Goal: Browse casually: Explore the website without a specific task or goal

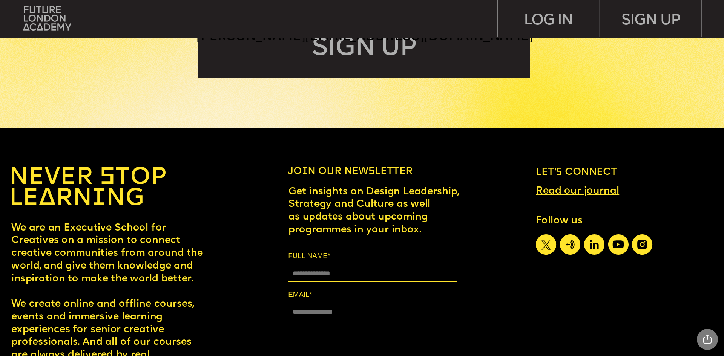
scroll to position [4535, 0]
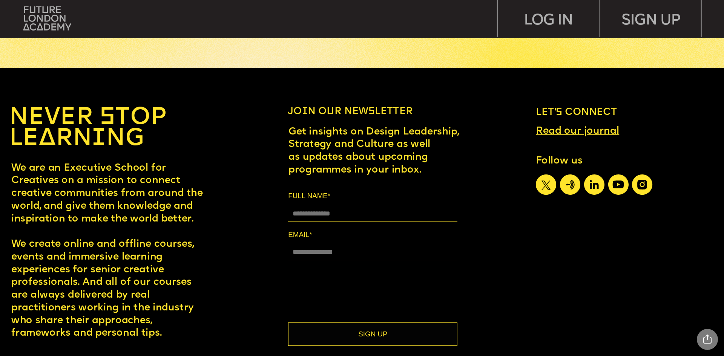
drag, startPoint x: 421, startPoint y: 170, endPoint x: 288, endPoint y: 112, distance: 145.7
click at [7, 185] on div at bounding box center [603, 331] width 2874 height 526
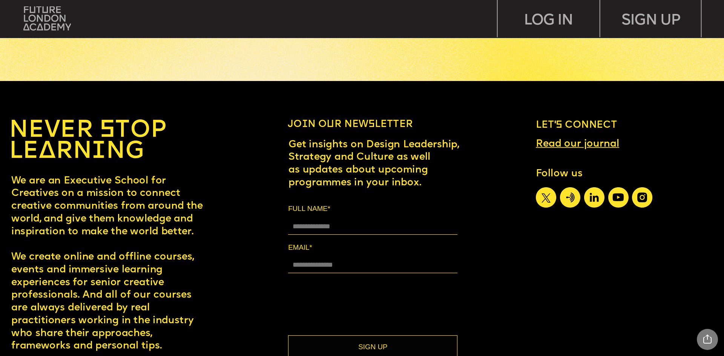
scroll to position [4573, 0]
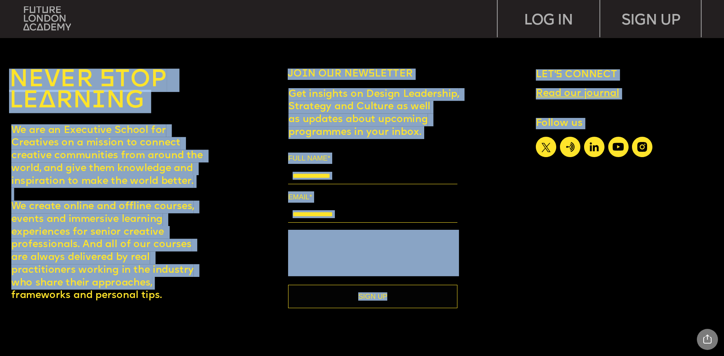
drag, startPoint x: 14, startPoint y: 78, endPoint x: 179, endPoint y: 285, distance: 265.0
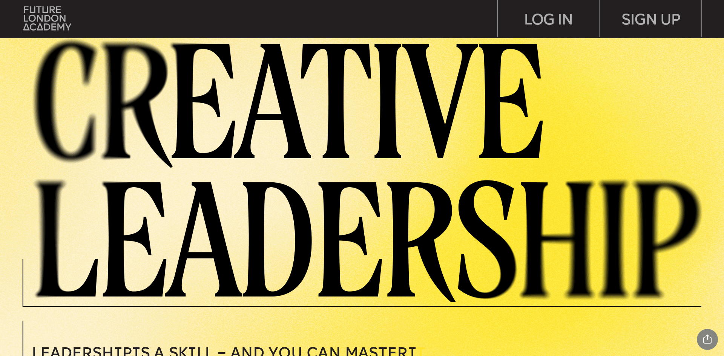
scroll to position [0, 0]
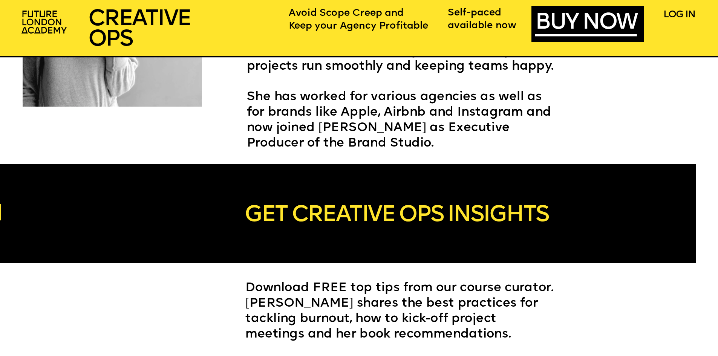
scroll to position [2111, 0]
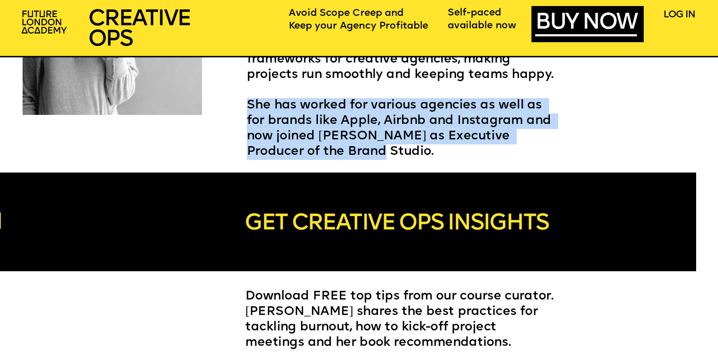
drag, startPoint x: 247, startPoint y: 102, endPoint x: 311, endPoint y: 156, distance: 83.2
click at [311, 156] on p "She has worked for various agencies as well as for brands like Apple, Airbnb an…" at bounding box center [404, 129] width 315 height 62
